Goal: Book appointment/travel/reservation

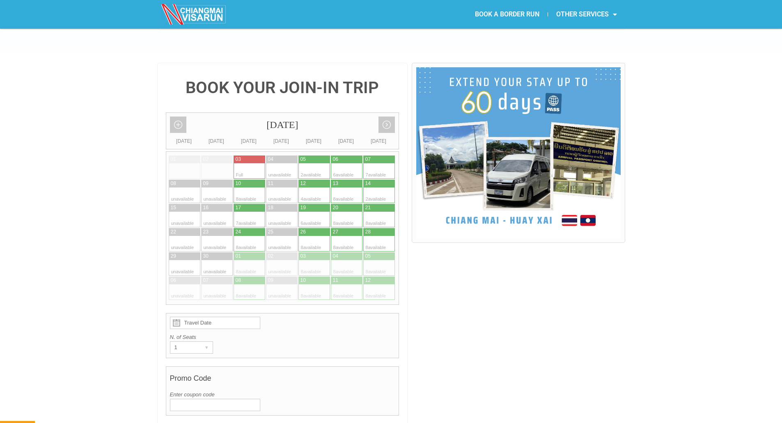
scroll to position [164, 0]
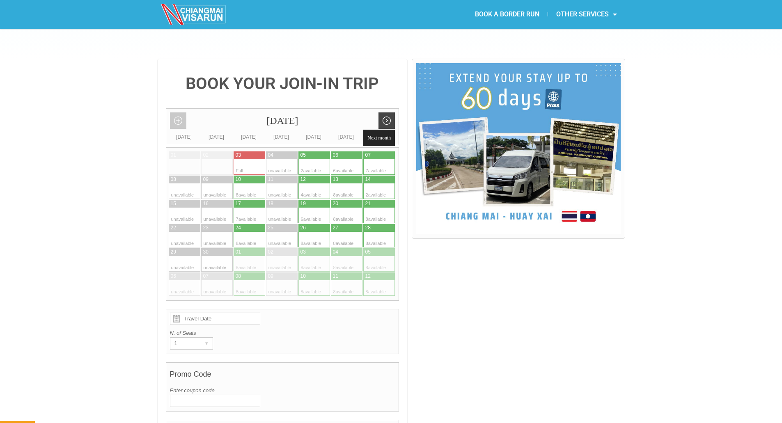
click at [388, 112] on link "Next month" at bounding box center [386, 120] width 16 height 16
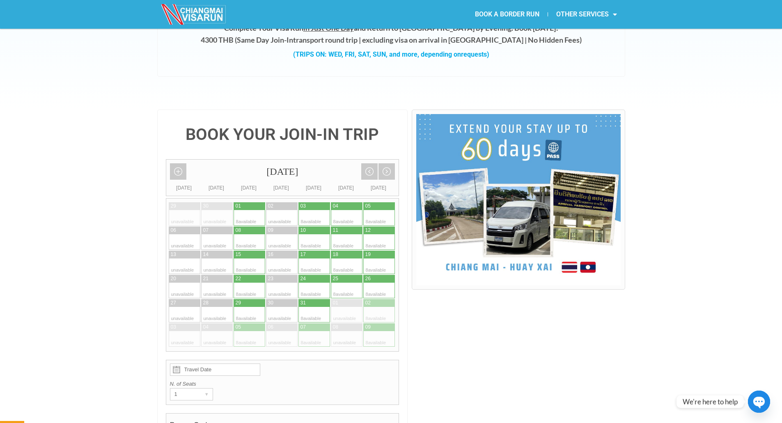
scroll to position [0, 0]
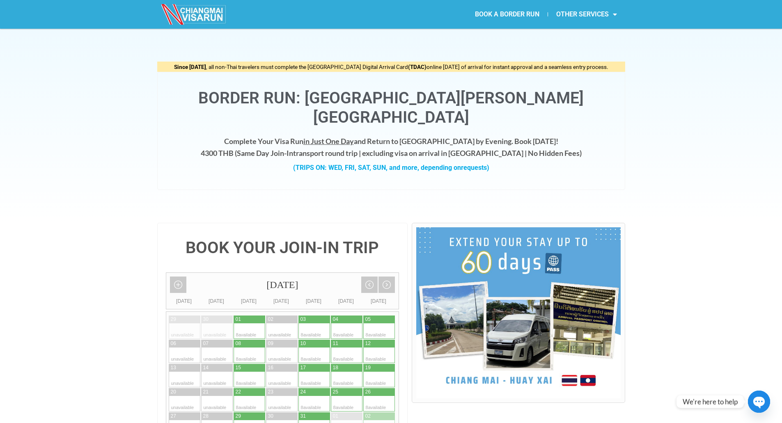
click at [505, 16] on link "BOOK A BORDER RUN" at bounding box center [507, 14] width 81 height 19
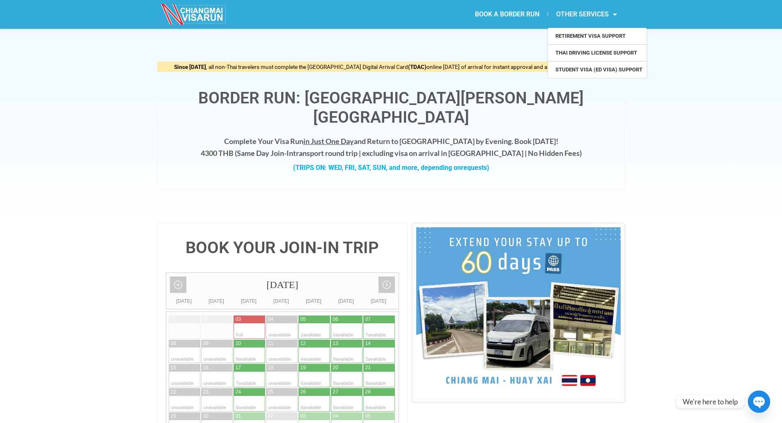
click at [608, 13] on link "OTHER SERVICES" at bounding box center [586, 14] width 77 height 19
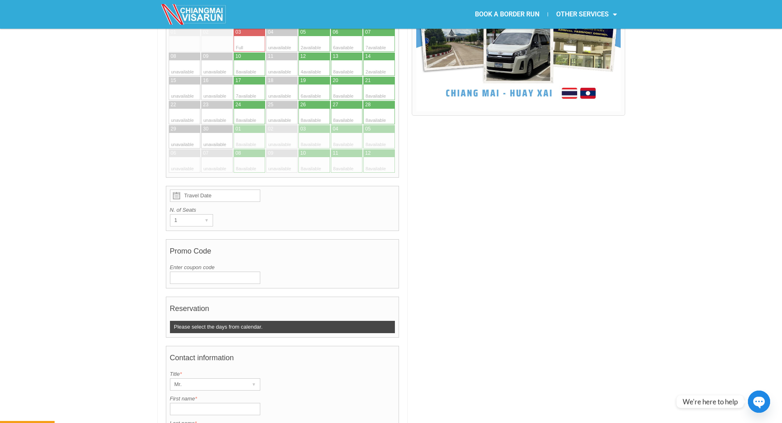
scroll to position [82, 0]
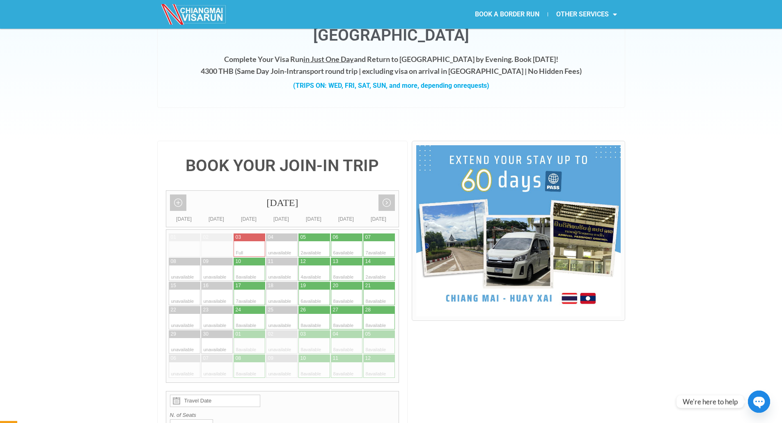
click at [121, 110] on div "Since May 1, 2025 , all non-Thai travelers must complete the Thailand Digital A…" at bounding box center [391, 44] width 782 height 194
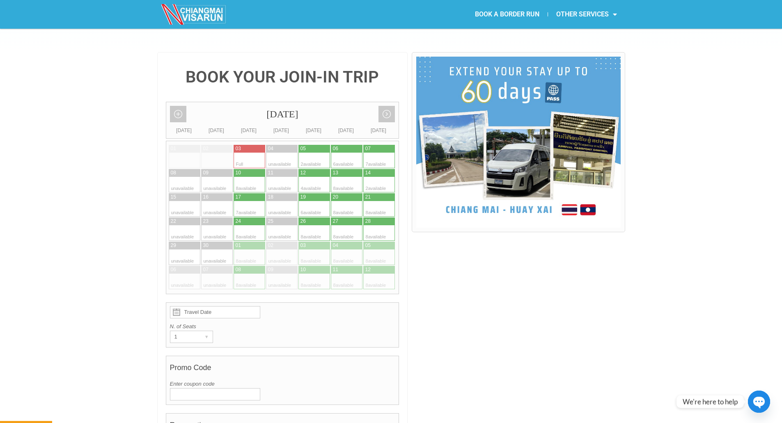
scroll to position [246, 0]
